Goal: Information Seeking & Learning: Learn about a topic

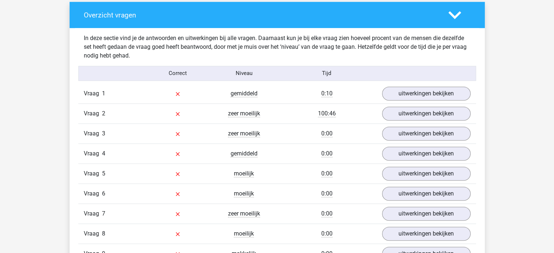
scroll to position [546, 0]
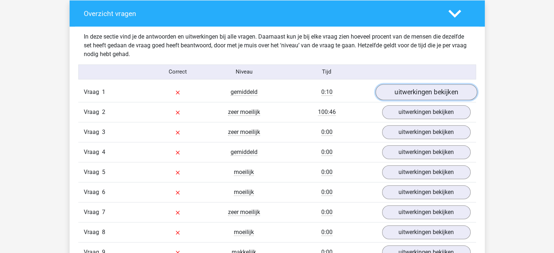
click at [422, 94] on link "uitwerkingen bekijken" at bounding box center [426, 92] width 102 height 16
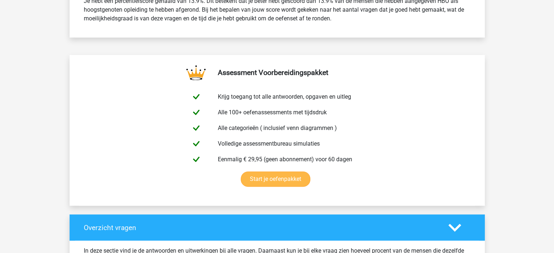
scroll to position [400, 0]
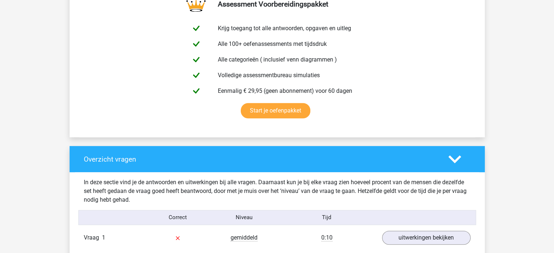
click at [452, 158] on polygon at bounding box center [454, 159] width 13 height 8
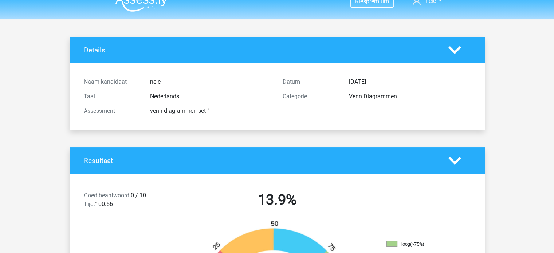
scroll to position [0, 0]
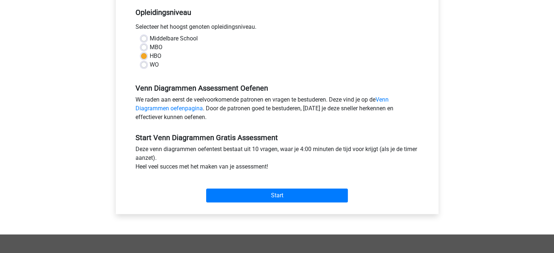
scroll to position [36, 0]
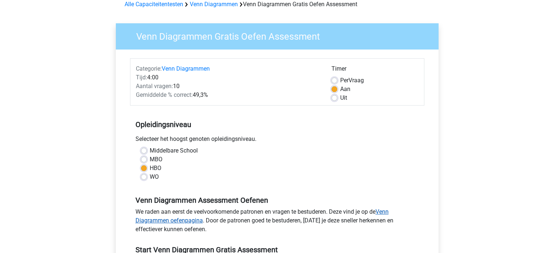
click at [163, 222] on link "Venn Diagrammen oefenpagina" at bounding box center [261, 216] width 253 height 16
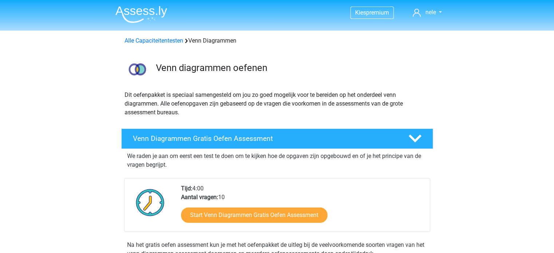
click at [144, 8] on img at bounding box center [141, 14] width 52 height 17
